Goal: Task Accomplishment & Management: Manage account settings

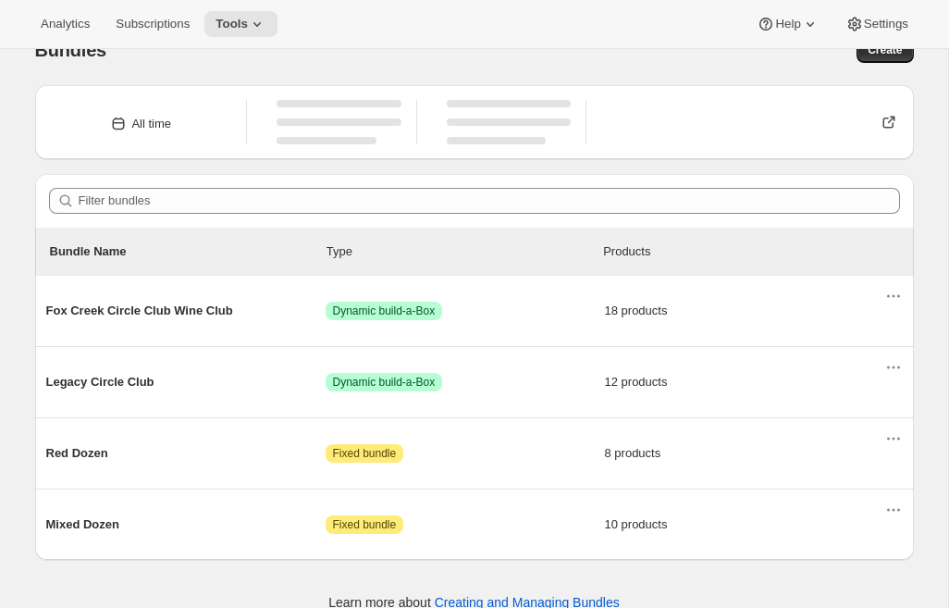
scroll to position [58, 0]
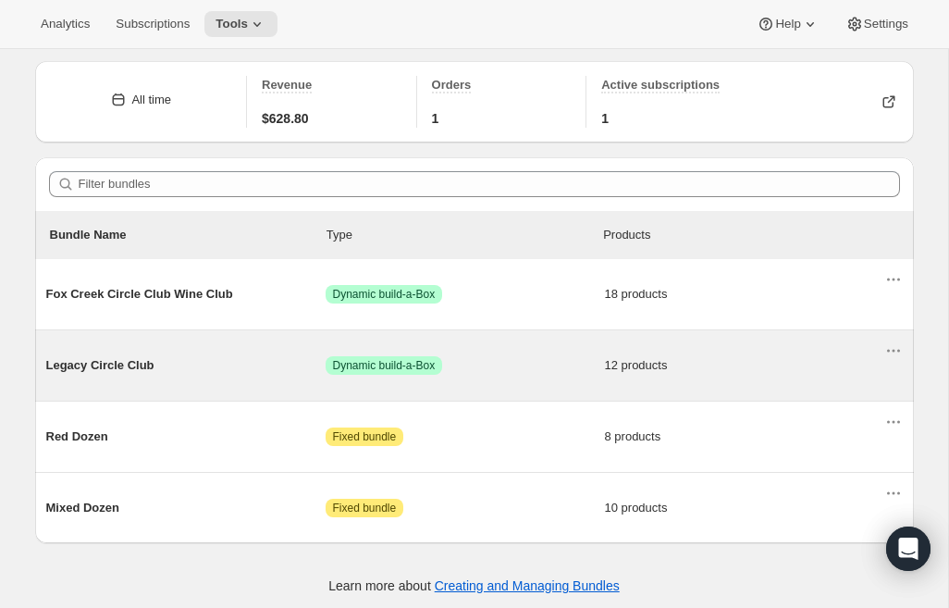
click at [151, 353] on div "Legacy Circle Club Success Dynamic build-a-Box 12 products" at bounding box center [465, 365] width 838 height 48
click at [128, 364] on span "Legacy Circle Club" at bounding box center [185, 365] width 279 height 19
click at [151, 369] on span "Legacy Circle Club" at bounding box center [185, 365] width 279 height 19
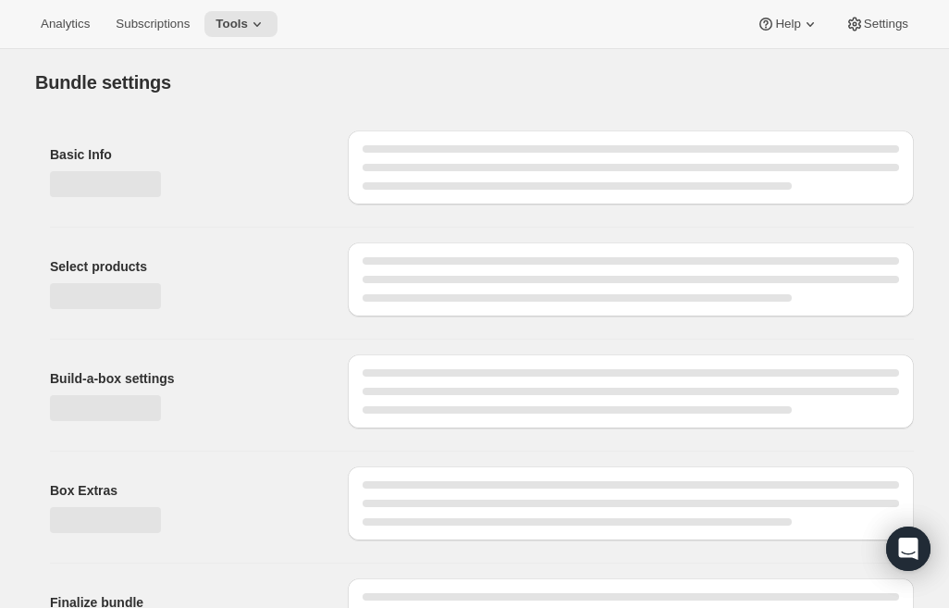
type input "Legacy Circle Club"
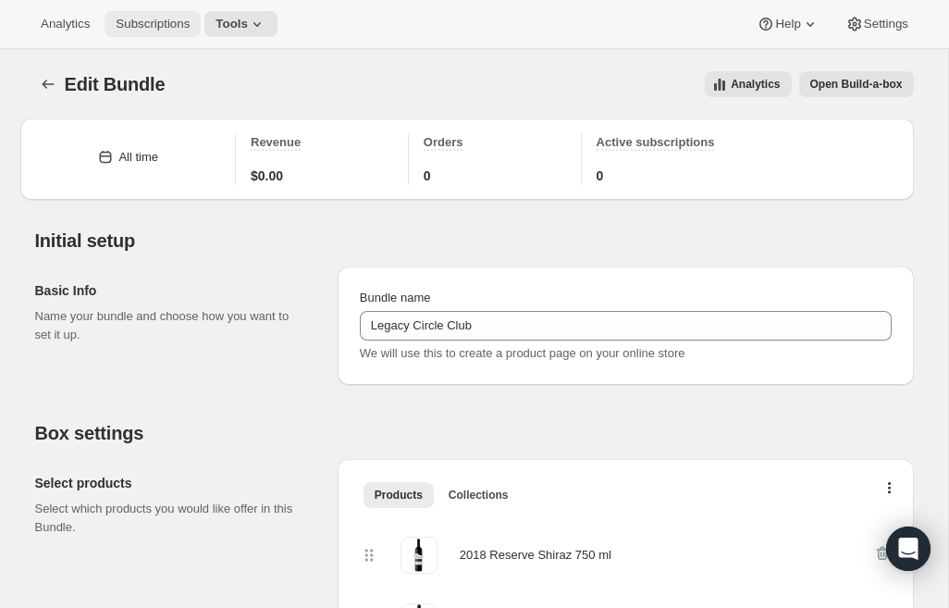
click at [165, 26] on span "Subscriptions" at bounding box center [153, 24] width 74 height 15
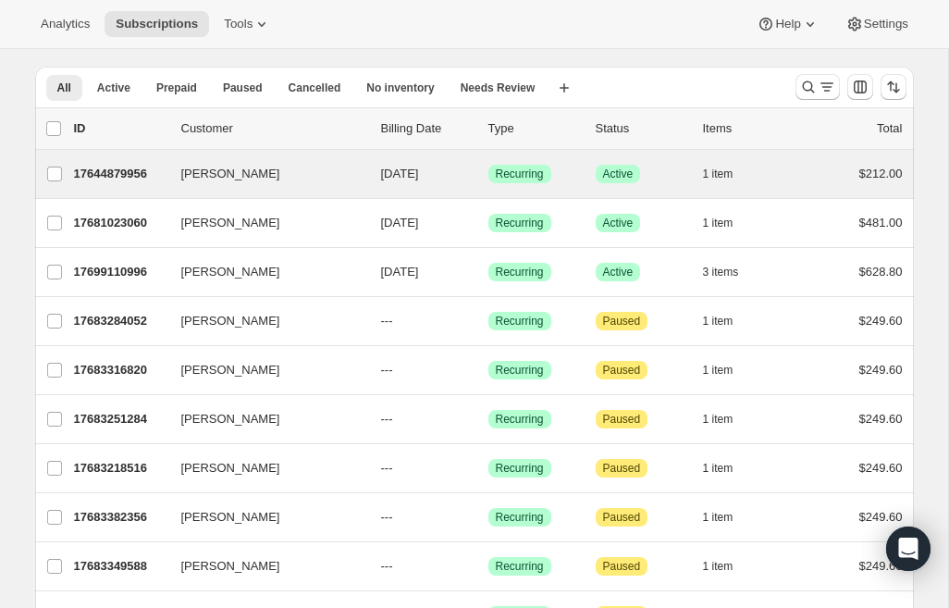
scroll to position [61, 0]
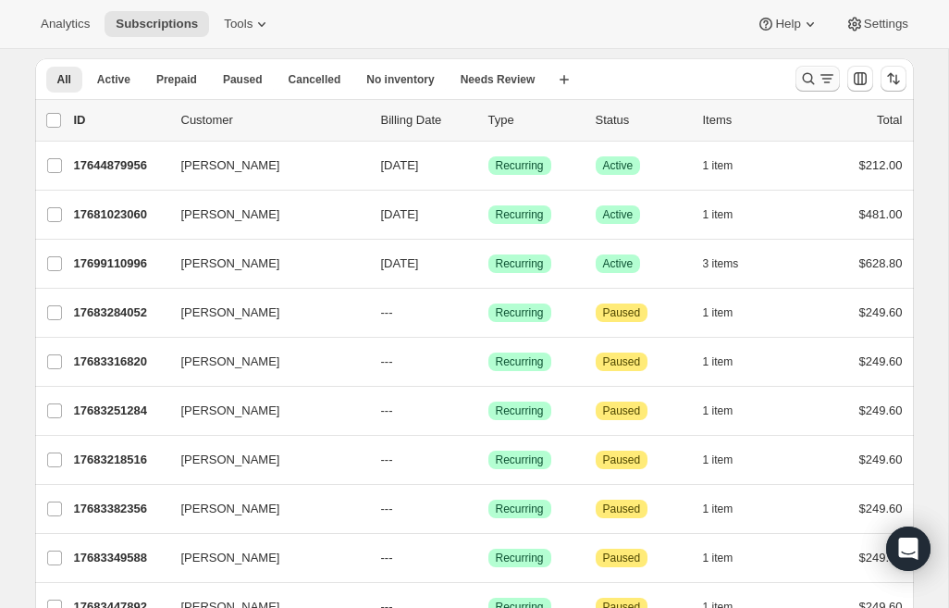
click at [816, 78] on icon "Search and filter results" at bounding box center [808, 78] width 19 height 19
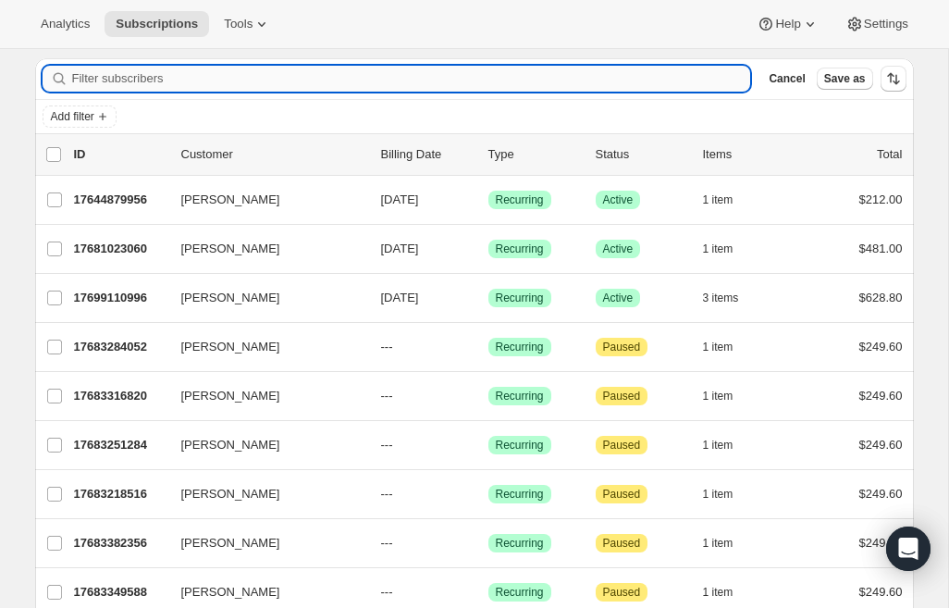
click at [411, 77] on input "Filter subscribers" at bounding box center [411, 79] width 679 height 26
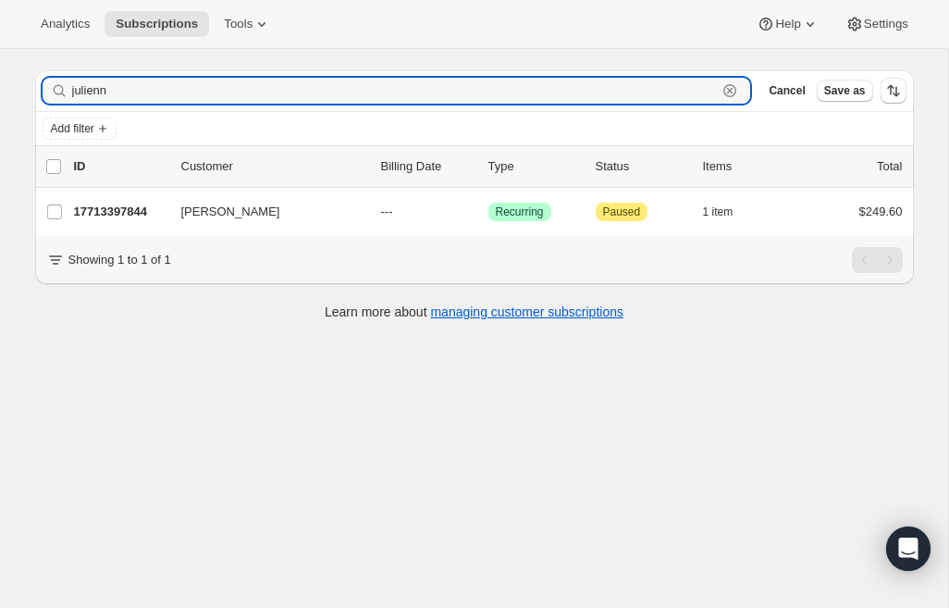
scroll to position [49, 0]
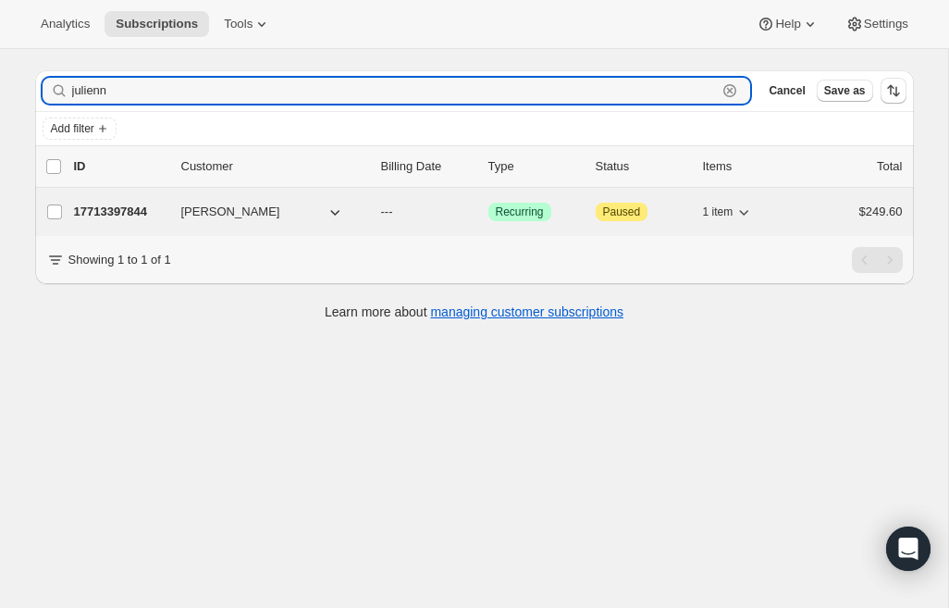
type input "julienn"
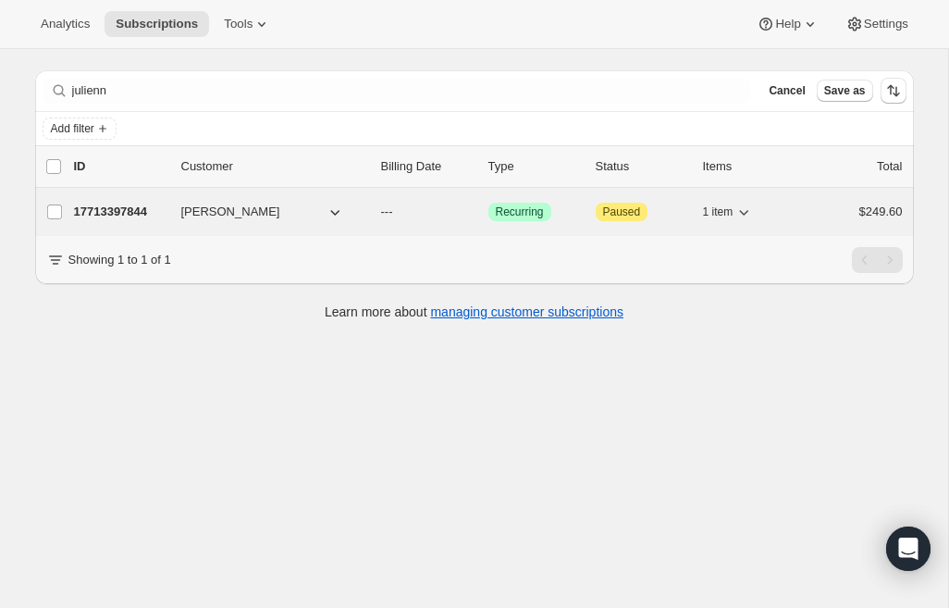
click at [238, 217] on span "[PERSON_NAME]" at bounding box center [230, 212] width 99 height 19
click at [148, 207] on p "17713397844" at bounding box center [120, 212] width 93 height 19
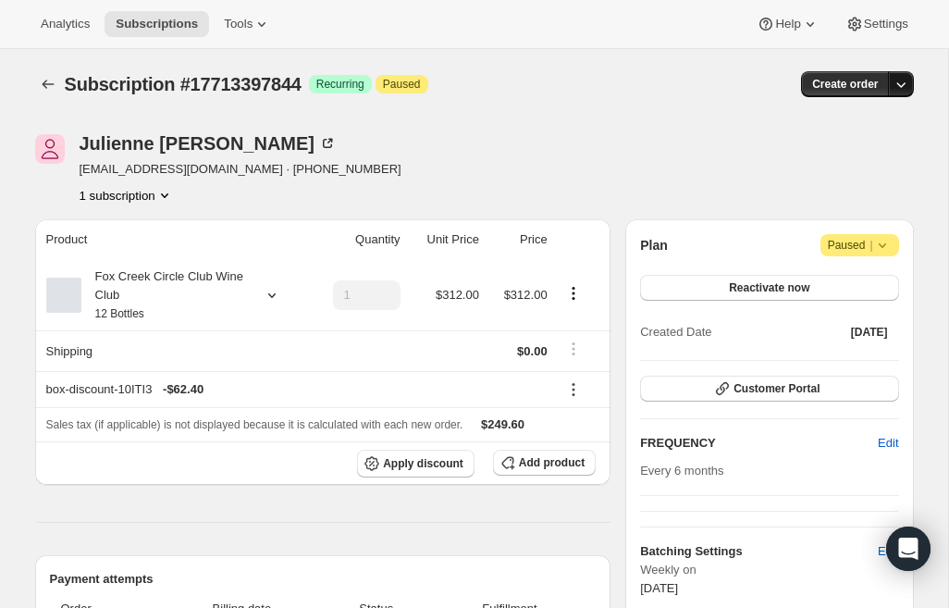
click at [900, 90] on icon "button" at bounding box center [901, 84] width 19 height 19
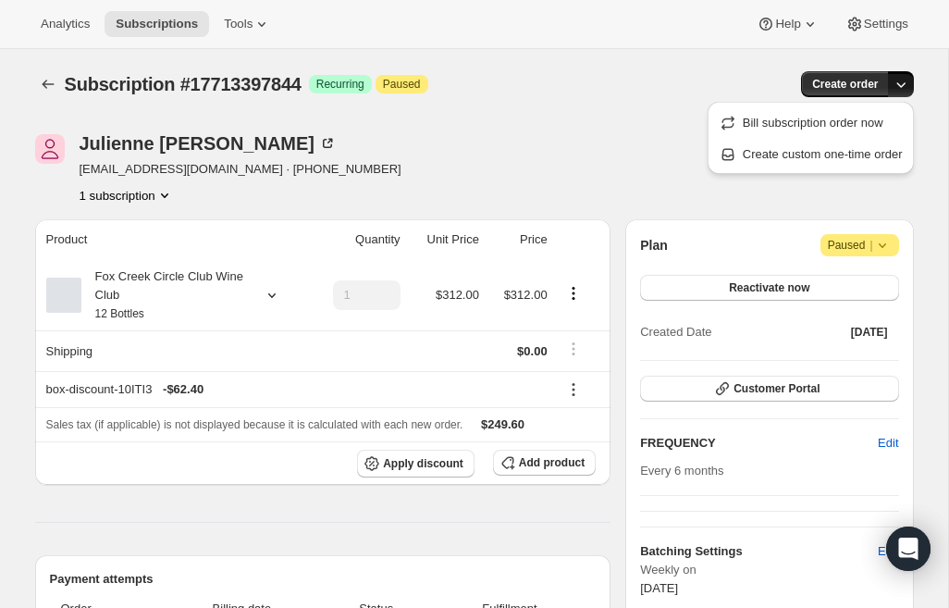
click at [900, 90] on icon "button" at bounding box center [901, 84] width 19 height 19
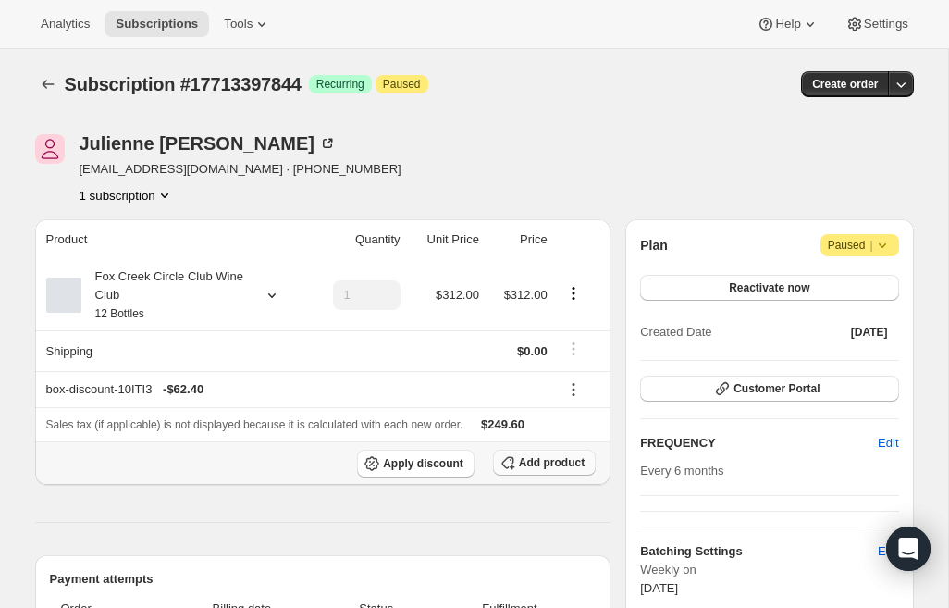
click at [549, 465] on span "Add product" at bounding box center [552, 462] width 66 height 15
click at [269, 300] on icon at bounding box center [272, 295] width 19 height 19
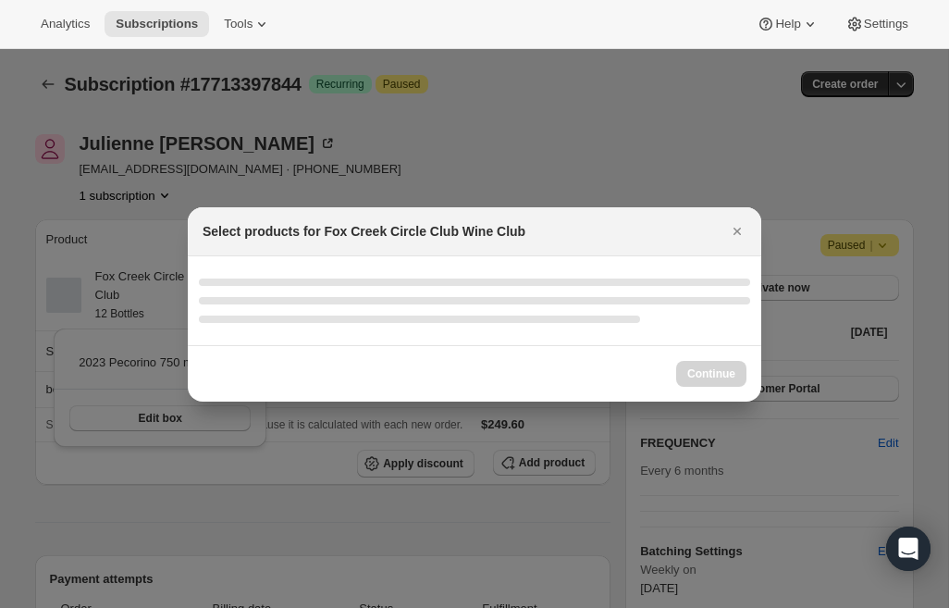
click at [269, 300] on div ":rlq:" at bounding box center [474, 300] width 551 height 7
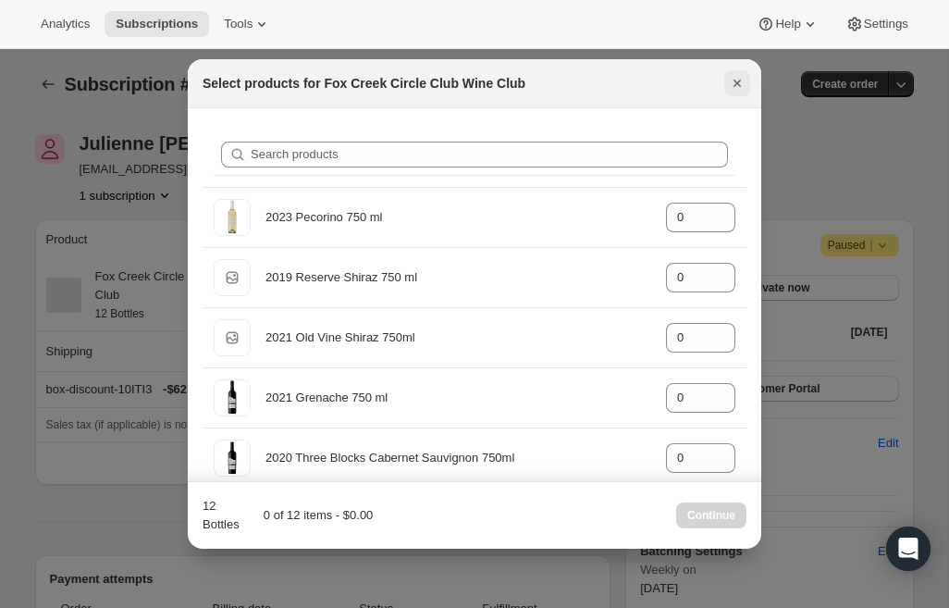
click at [741, 77] on icon "Close" at bounding box center [737, 83] width 19 height 19
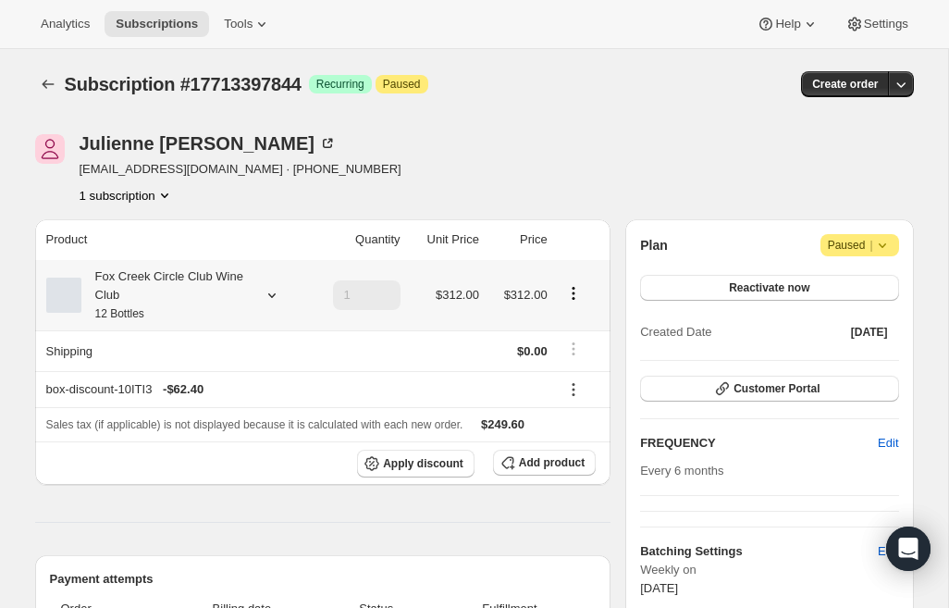
click at [567, 298] on icon "Product actions" at bounding box center [573, 293] width 19 height 19
click at [582, 299] on icon "Product actions" at bounding box center [573, 293] width 19 height 19
click at [569, 297] on icon "Product actions" at bounding box center [573, 293] width 19 height 19
click at [159, 191] on icon "Product actions" at bounding box center [164, 195] width 19 height 19
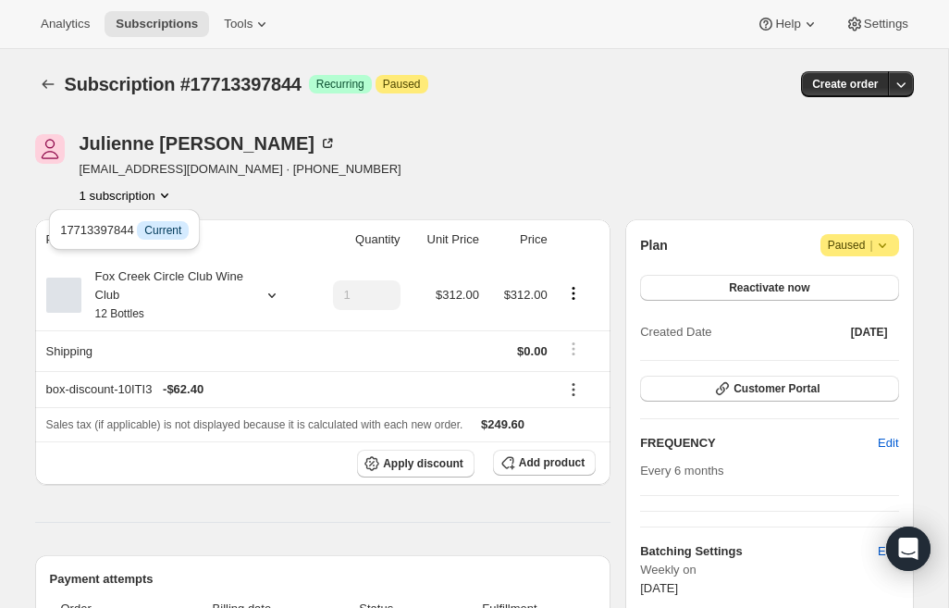
click at [159, 191] on icon "Product actions" at bounding box center [164, 195] width 19 height 19
click at [280, 508] on div "Product Quantity Unit Price Price Fox Creek Circle Club Wine Club 12 Bottles 1 …" at bounding box center [323, 537] width 576 height 637
click at [577, 293] on icon "Product actions" at bounding box center [573, 293] width 19 height 19
click at [584, 192] on div "[PERSON_NAME] [EMAIL_ADDRESS][DOMAIN_NAME] · [PHONE_NUMBER] 1 subscription" at bounding box center [342, 169] width 615 height 70
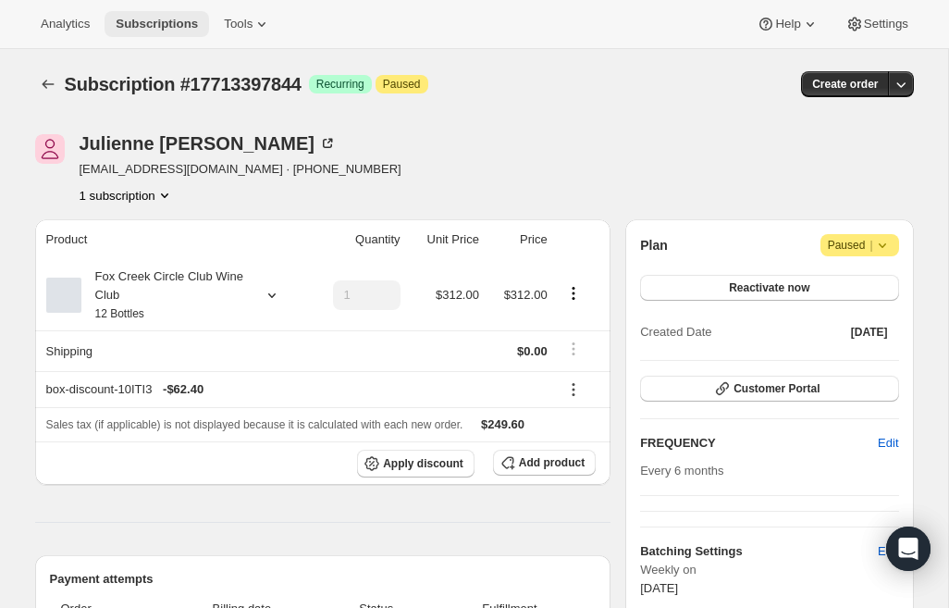
click at [152, 19] on span "Subscriptions" at bounding box center [157, 24] width 82 height 15
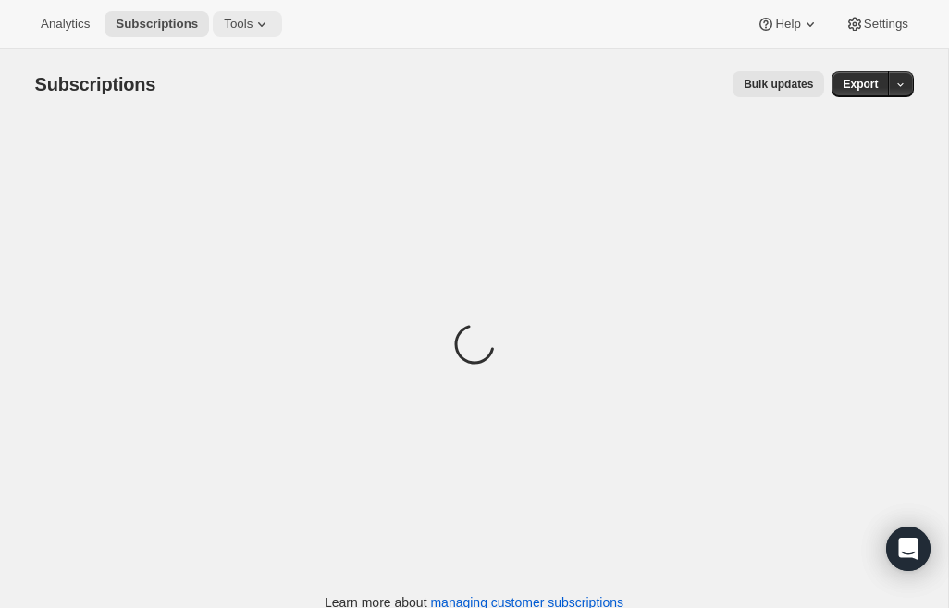
click at [243, 17] on span "Tools" at bounding box center [238, 24] width 29 height 15
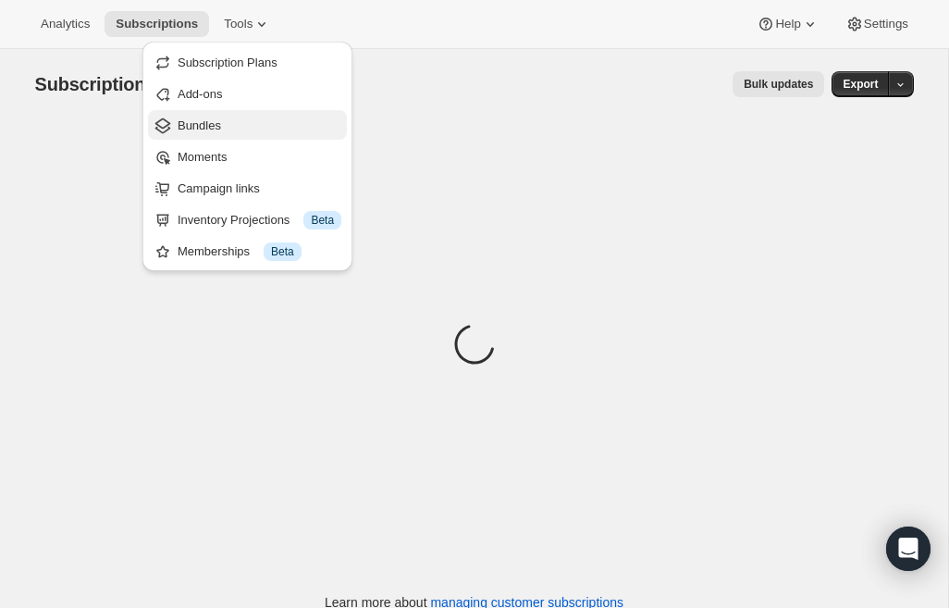
click at [200, 130] on span "Bundles" at bounding box center [199, 125] width 43 height 14
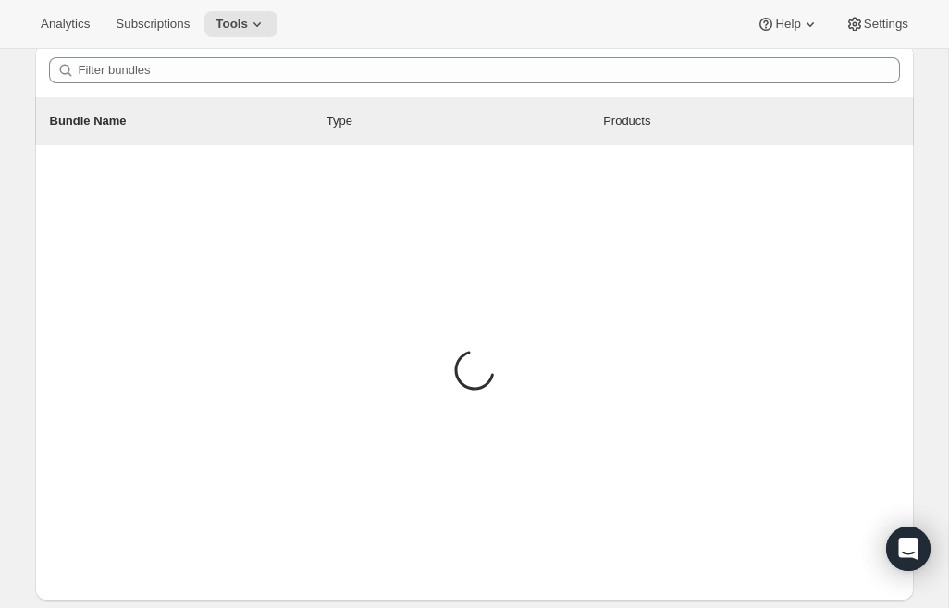
scroll to position [66, 0]
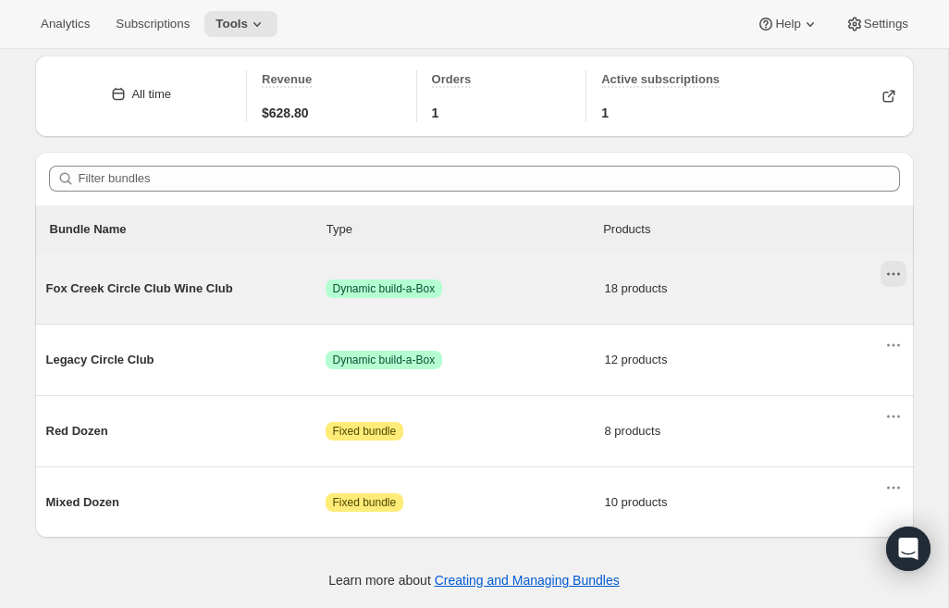
click at [895, 279] on icon "Actions for Fox Creek Circle Club Wine Club" at bounding box center [894, 274] width 19 height 19
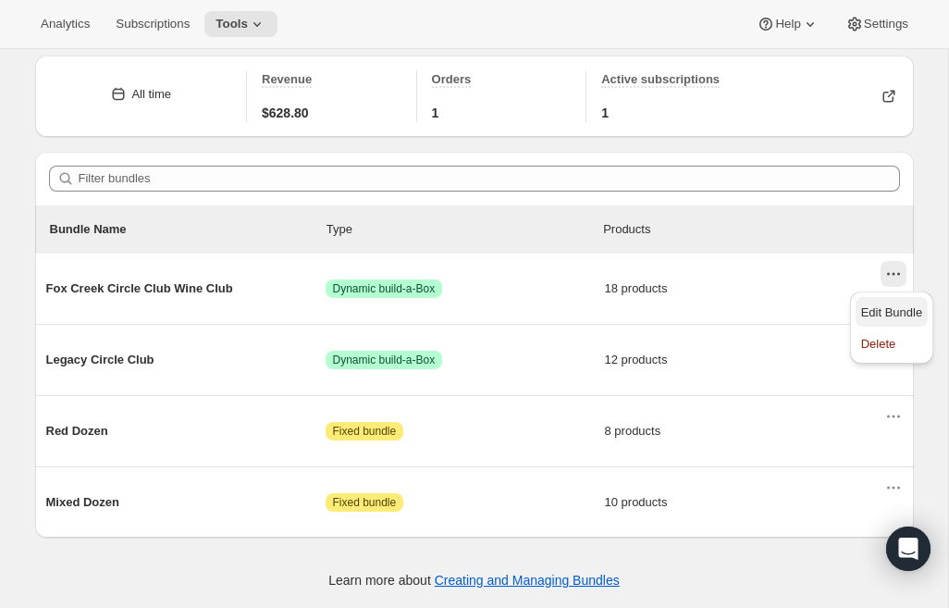
click at [873, 315] on span "Edit Bundle" at bounding box center [892, 312] width 62 height 14
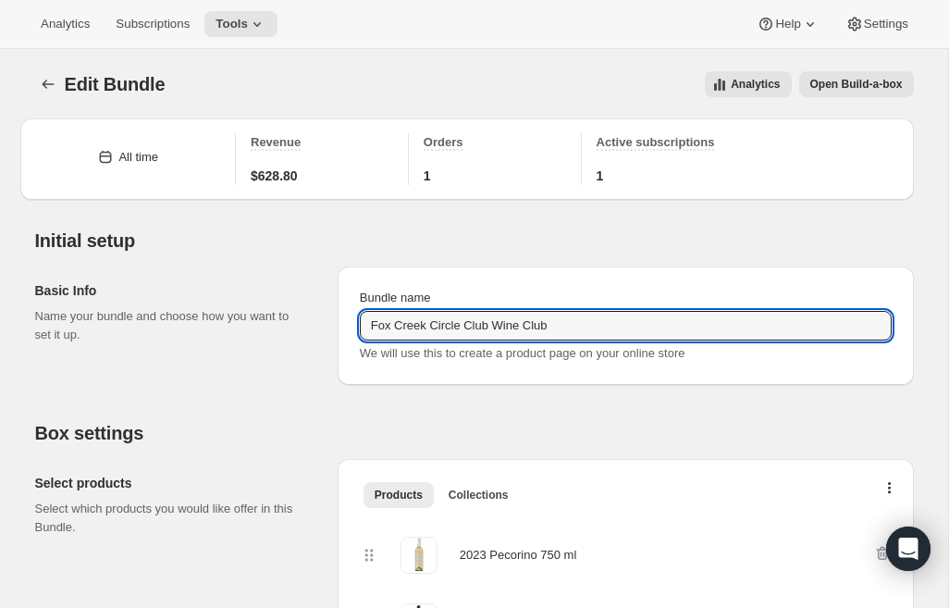
drag, startPoint x: 428, startPoint y: 323, endPoint x: 282, endPoint y: 316, distance: 146.3
click at [282, 317] on div "Basic Info Name your bundle and choose how you want to set it up. Bundle name F…" at bounding box center [474, 318] width 879 height 133
drag, startPoint x: 492, startPoint y: 322, endPoint x: 729, endPoint y: 303, distance: 237.6
click at [729, 303] on div "Bundle name Fox Creek Circle Club Wine Club Products loading We will use this t…" at bounding box center [626, 326] width 532 height 74
click at [594, 330] on input "Fox Creek Circle Club Wine Club" at bounding box center [626, 326] width 532 height 30
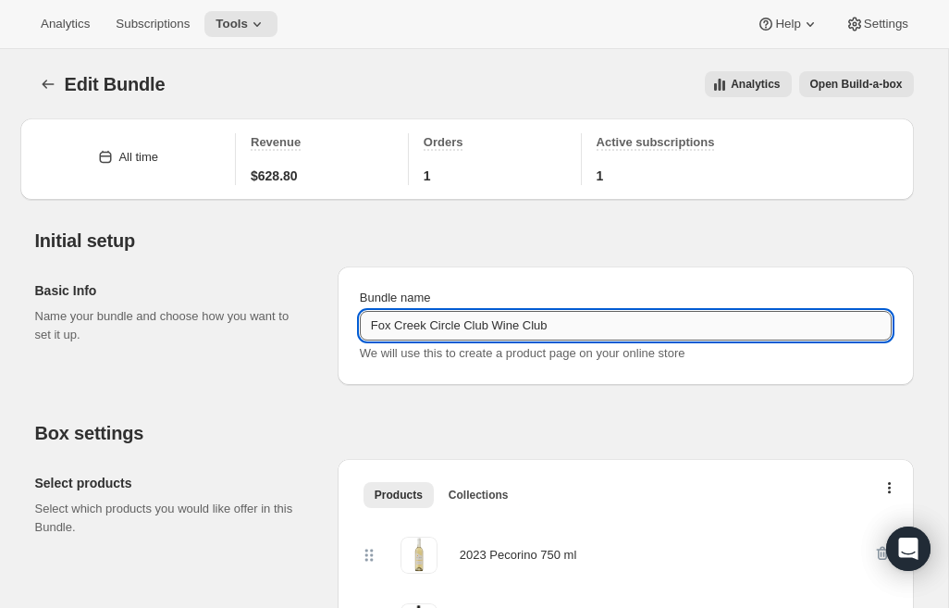
click at [496, 326] on input "Fox Creek Circle Club Wine Club" at bounding box center [626, 326] width 532 height 30
type input "Fox Creek Circle Club"
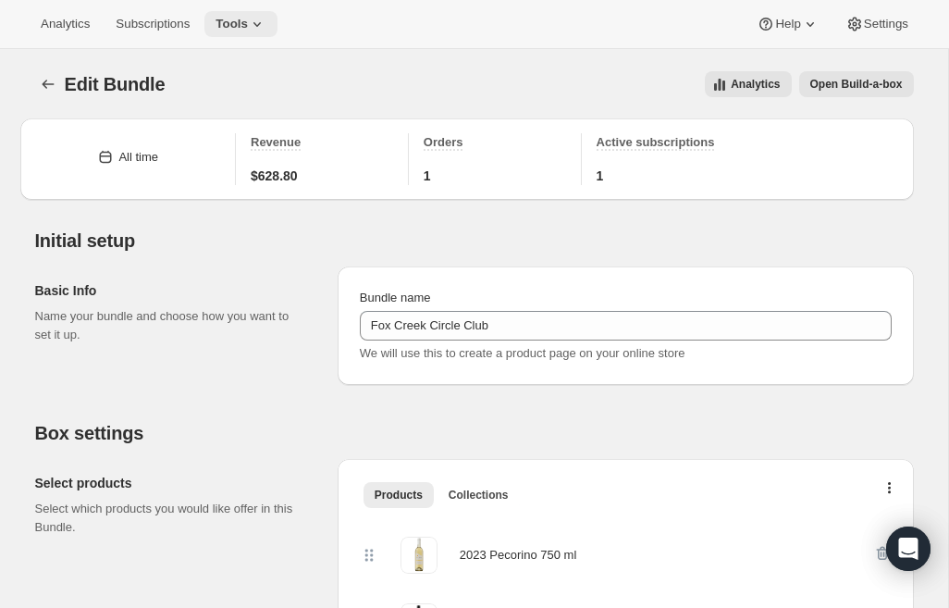
click at [248, 24] on span "Tools" at bounding box center [232, 24] width 32 height 15
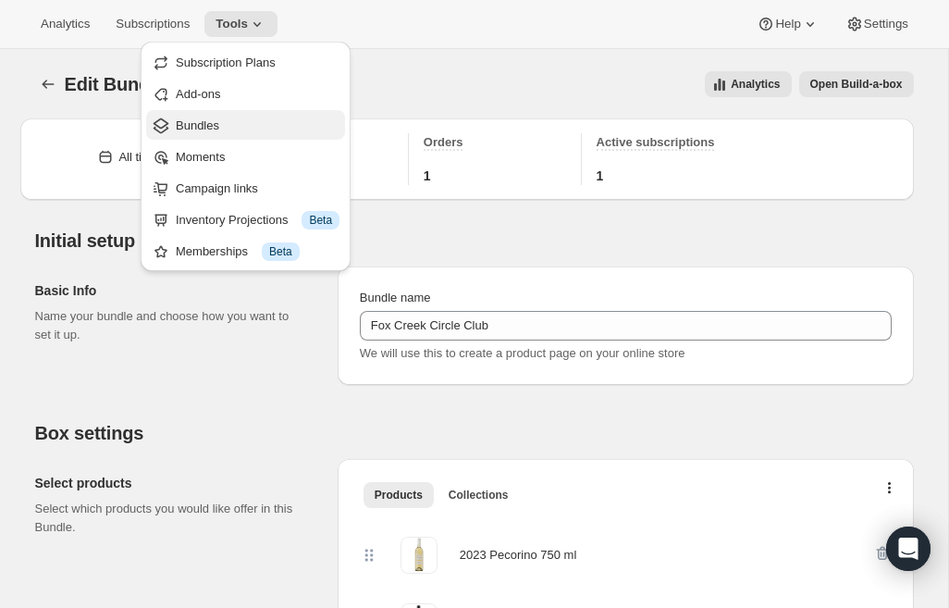
click at [234, 118] on span "Bundles" at bounding box center [258, 126] width 164 height 19
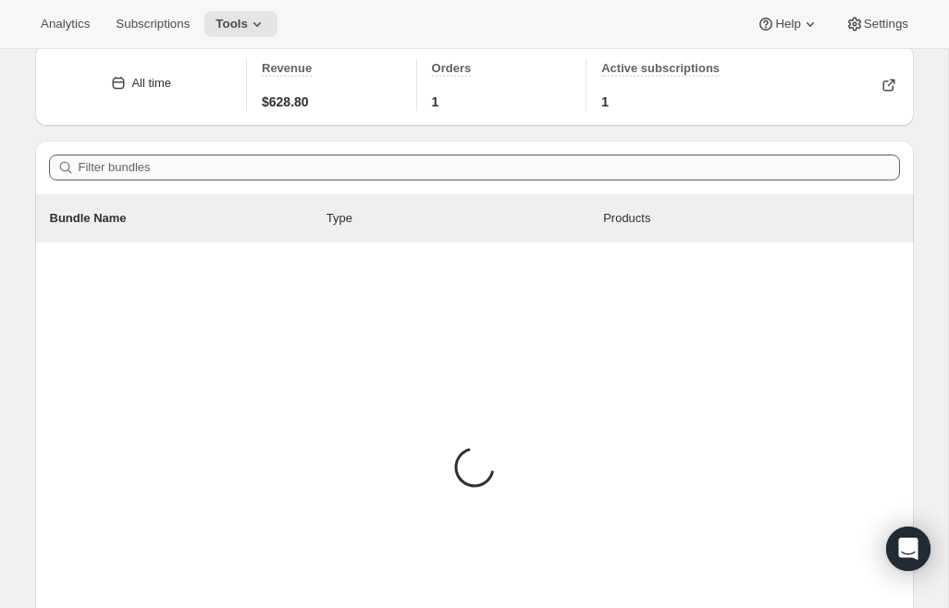
scroll to position [66, 0]
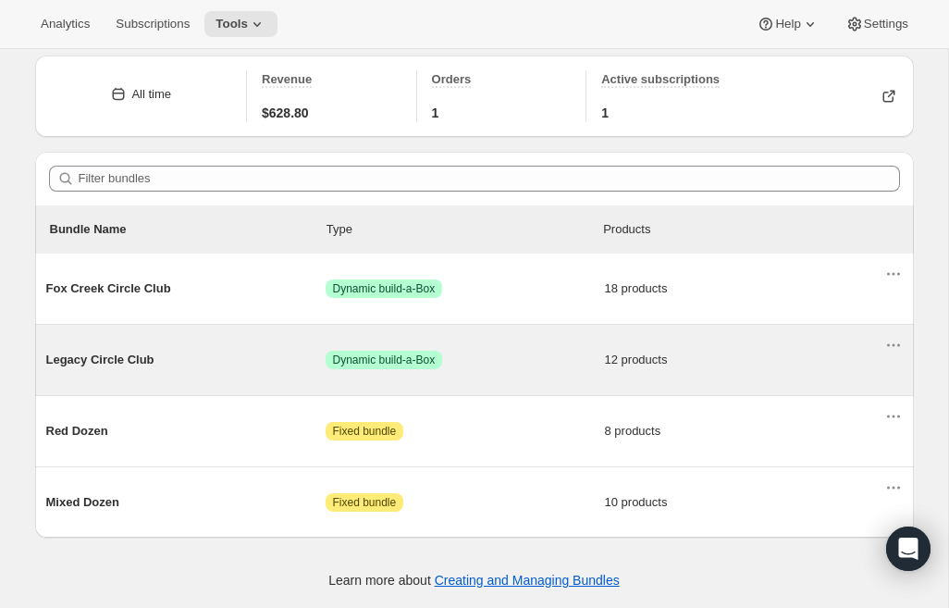
click at [134, 353] on span "Legacy Circle Club" at bounding box center [185, 360] width 279 height 19
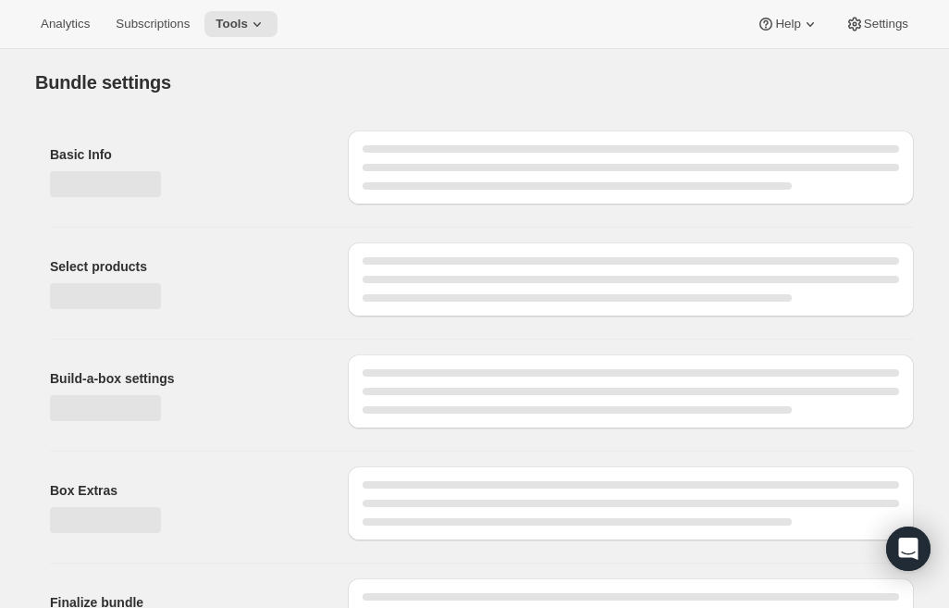
type input "Legacy Circle Club"
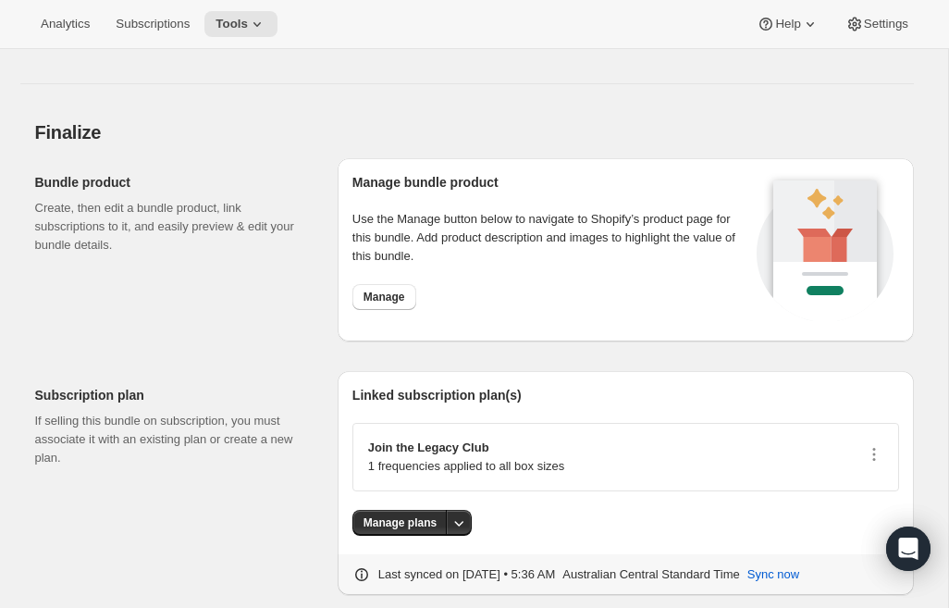
scroll to position [2157, 0]
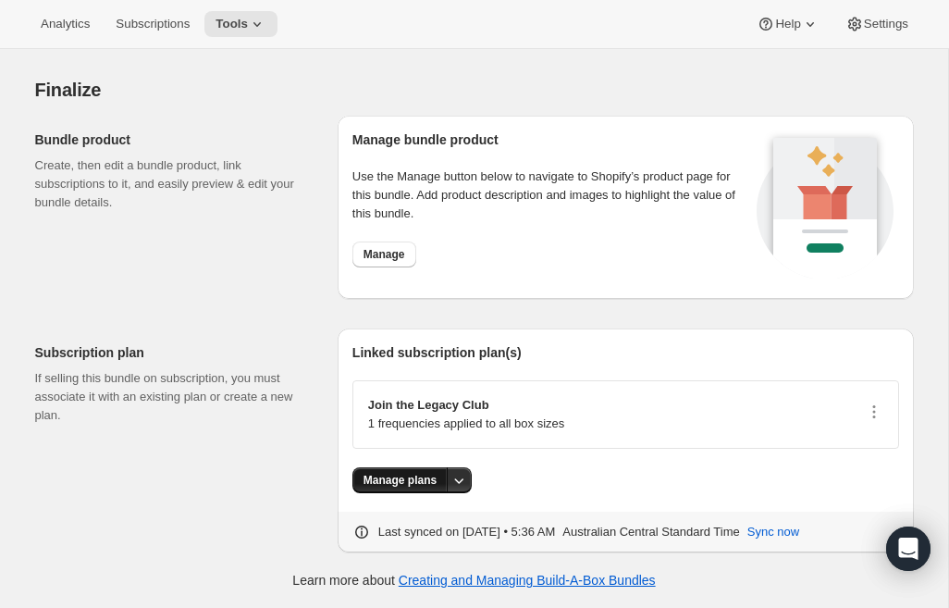
click at [411, 483] on span "Manage plans" at bounding box center [400, 480] width 73 height 15
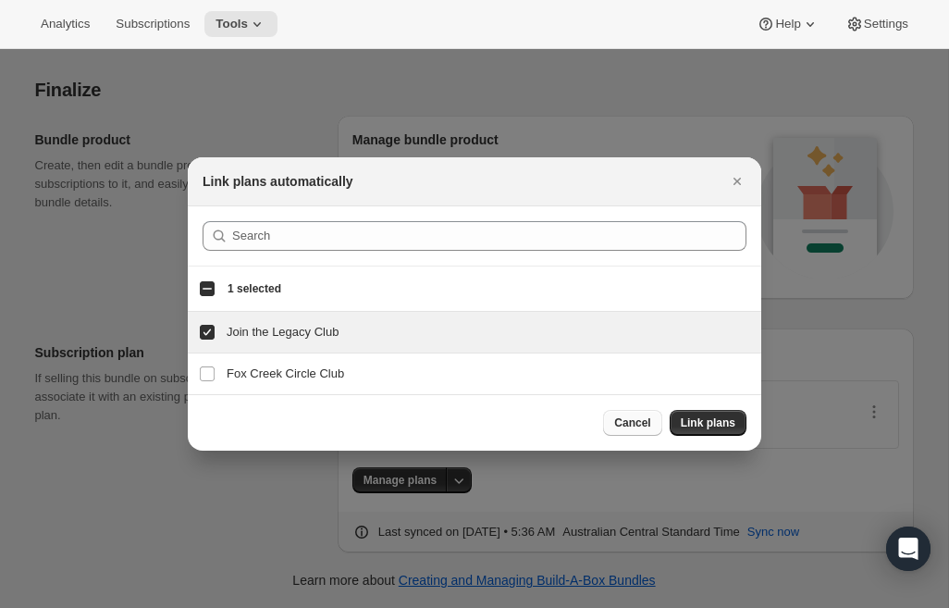
click at [637, 426] on span "Cancel" at bounding box center [632, 422] width 36 height 15
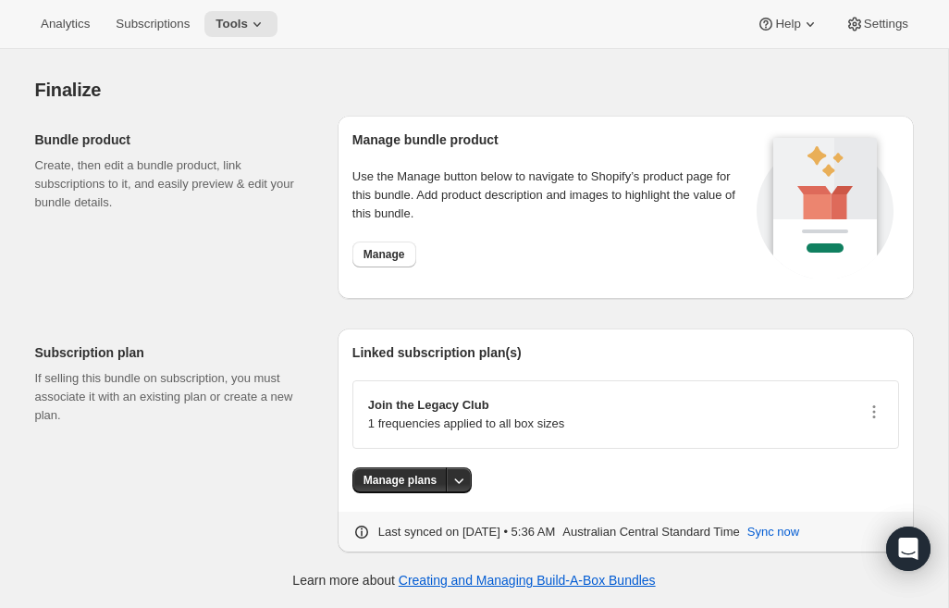
click at [521, 423] on p "1 frequencies applied to all box sizes" at bounding box center [466, 424] width 196 height 19
click at [873, 411] on icon "button" at bounding box center [874, 412] width 3 height 3
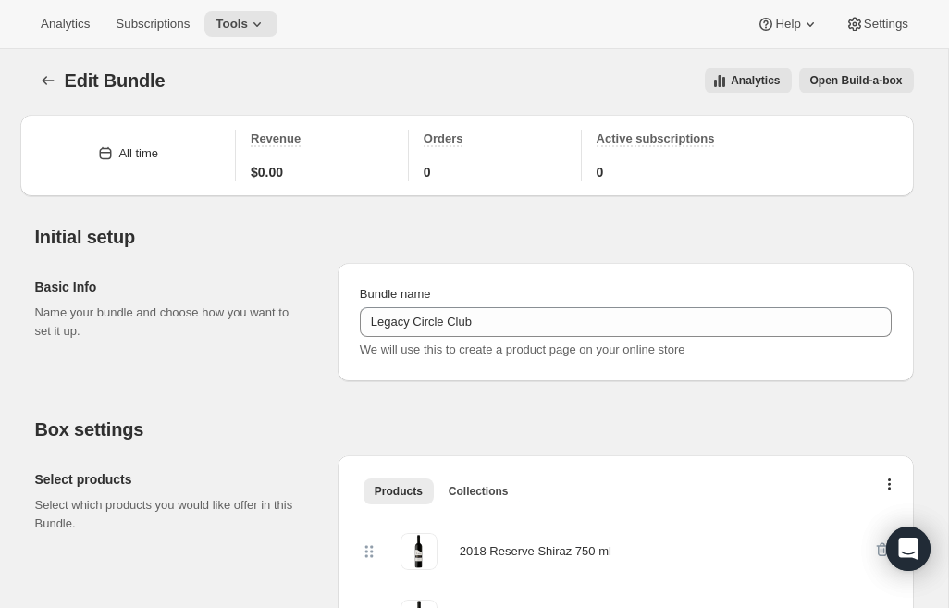
scroll to position [0, 0]
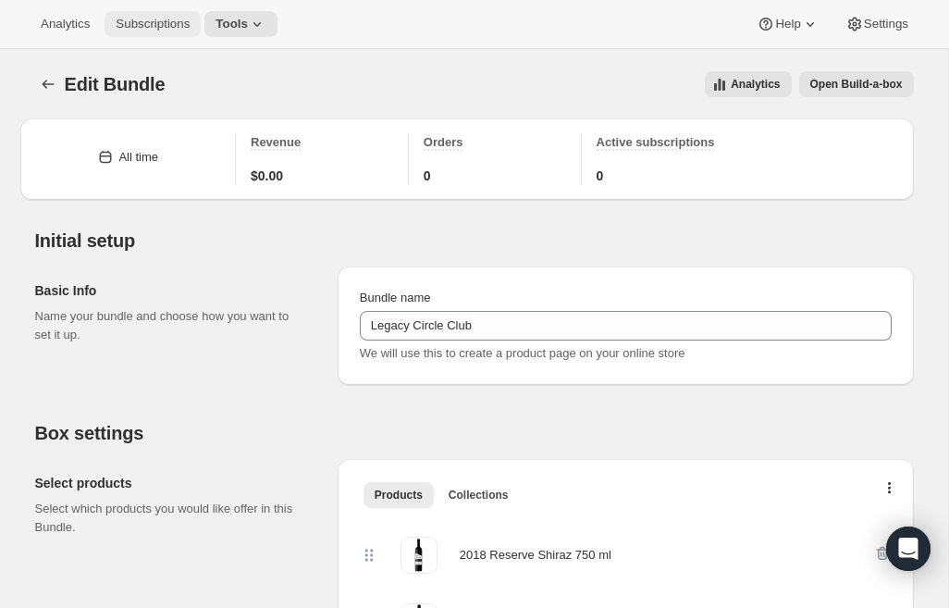
click at [179, 19] on span "Subscriptions" at bounding box center [153, 24] width 74 height 15
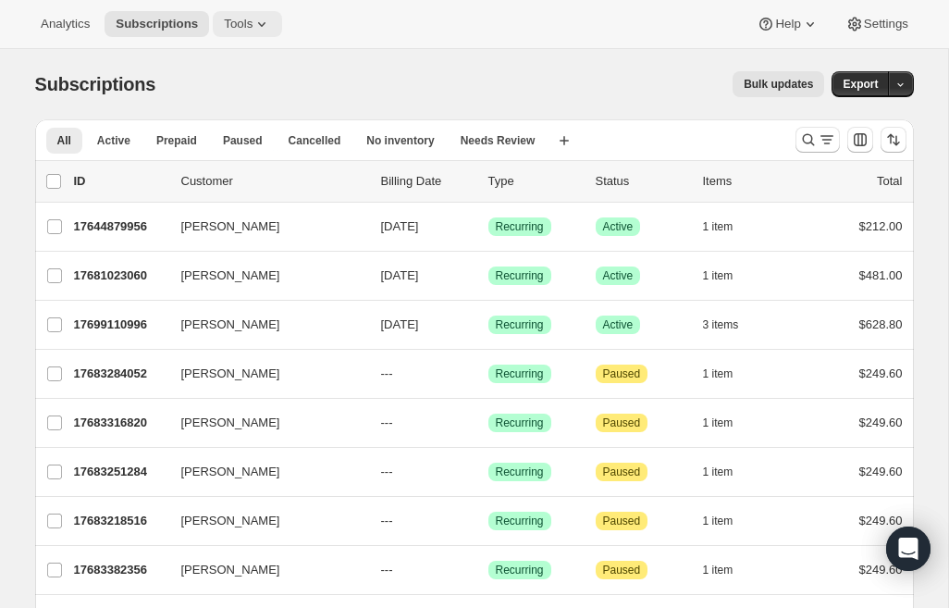
click at [251, 29] on span "Tools" at bounding box center [238, 24] width 29 height 15
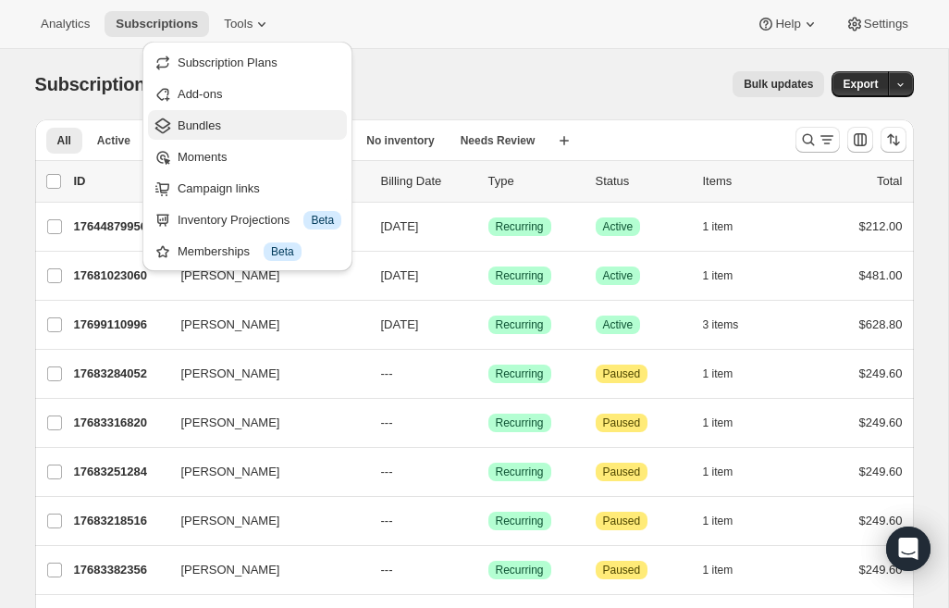
click at [221, 120] on span "Bundles" at bounding box center [199, 125] width 43 height 14
